Goal: Task Accomplishment & Management: Use online tool/utility

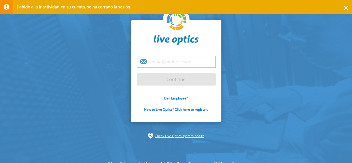
type input "[PERSON_NAME][EMAIL_ADDRESS][PERSON_NAME][DOMAIN_NAME]"
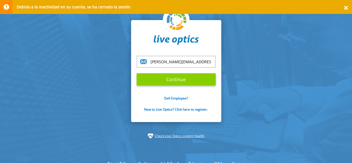
click at [166, 81] on input "Continue" at bounding box center [176, 79] width 79 height 12
click at [176, 79] on input "Continue" at bounding box center [176, 79] width 79 height 12
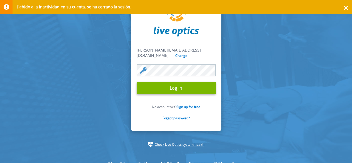
click at [176, 82] on input "Log In" at bounding box center [176, 88] width 79 height 12
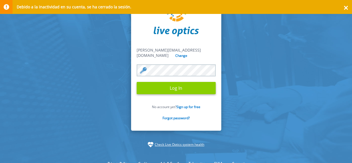
click at [173, 87] on input "Log In" at bounding box center [176, 88] width 79 height 12
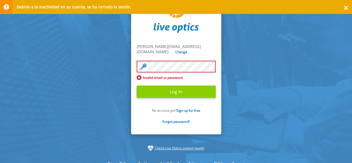
click at [161, 87] on input "Log In" at bounding box center [176, 91] width 79 height 12
click at [179, 85] on input "Log In" at bounding box center [176, 91] width 79 height 12
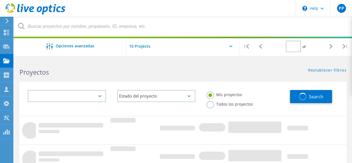
type input "1"
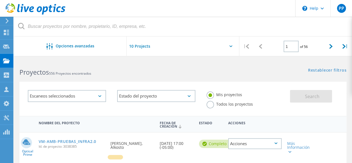
click at [8, 19] on icon at bounding box center [7, 20] width 4 height 5
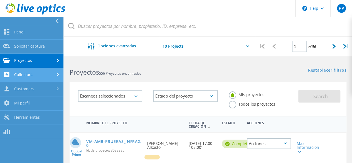
click at [33, 76] on link "Collectors" at bounding box center [31, 75] width 63 height 14
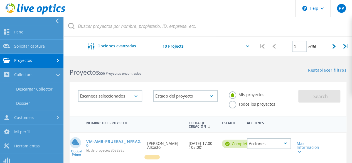
click at [52, 62] on link "Proyectos" at bounding box center [31, 61] width 63 height 14
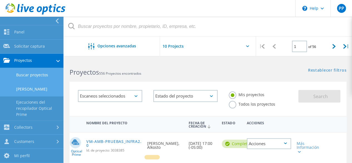
click at [32, 89] on link "Cargar SIOKIT" at bounding box center [31, 89] width 63 height 14
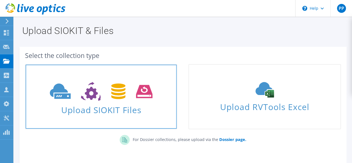
click at [72, 105] on span "Upload SIOKIT Files" at bounding box center [101, 108] width 151 height 12
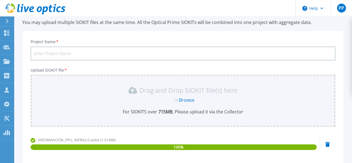
scroll to position [19, 0]
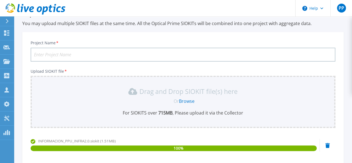
click at [94, 51] on input "Project Name *" at bounding box center [183, 55] width 305 height 14
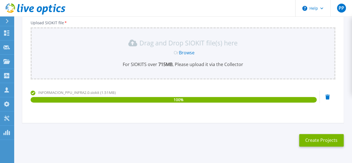
scroll to position [75, 0]
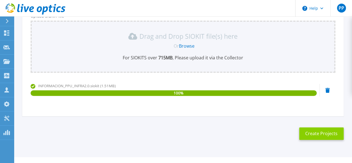
type input "Alkosto-Infra 2.0"
click at [322, 132] on button "Create Projects" at bounding box center [321, 133] width 45 height 13
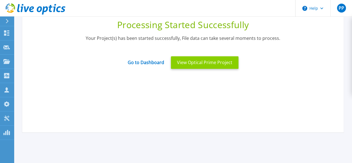
click at [178, 65] on button "View Optical Prime Project" at bounding box center [205, 62] width 68 height 13
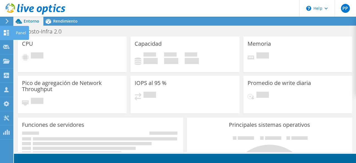
click at [8, 33] on use at bounding box center [6, 32] width 5 height 5
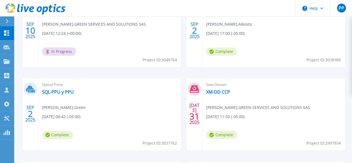
scroll to position [201, 0]
drag, startPoint x: 222, startPoint y: 93, endPoint x: 196, endPoint y: 73, distance: 33.1
click at [196, 73] on div "[DATE] Optical Prime Alkosto-Infra 2.0 [PERSON_NAME] , GREEN SERVICES AND SOLUT…" at bounding box center [181, 120] width 328 height 250
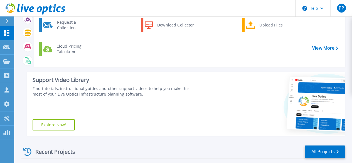
scroll to position [0, 0]
